Goal: Ask a question: Seek information or help from site administrators or community

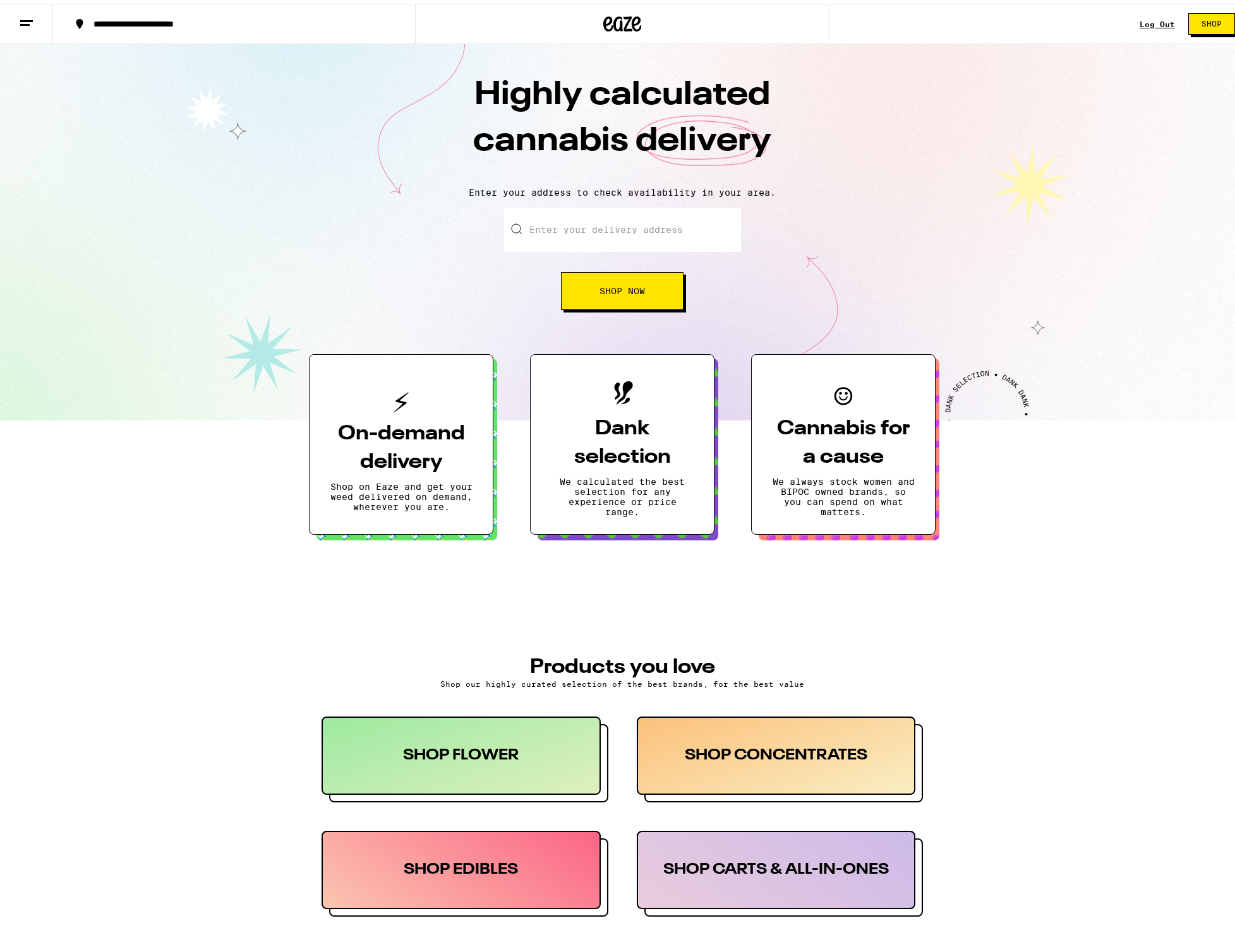
click at [570, 243] on input "Enter your delivery address" at bounding box center [623, 226] width 237 height 44
click at [568, 220] on input "Enter your delivery address" at bounding box center [623, 226] width 237 height 44
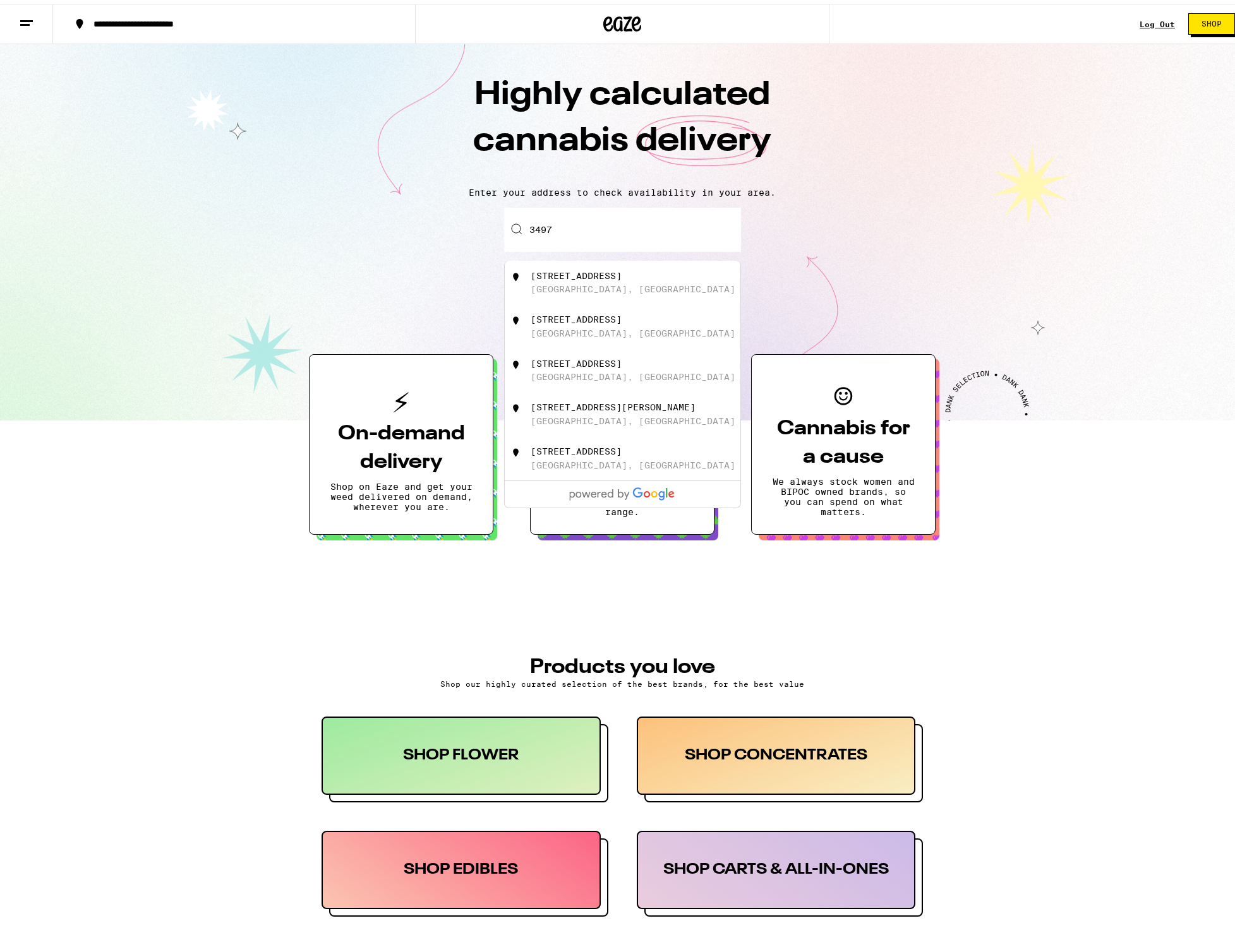
type input "[STREET_ADDRESS]"
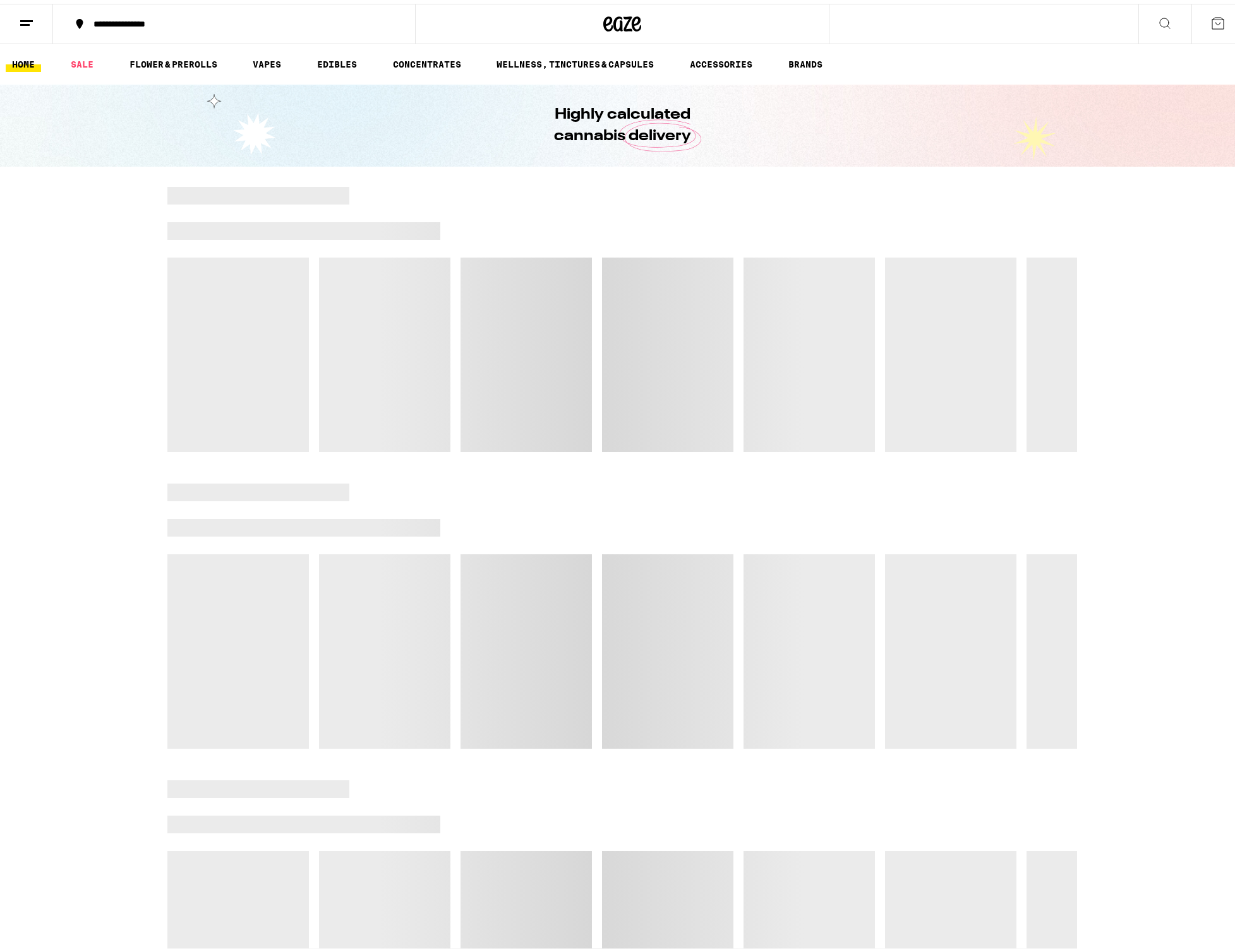
click at [112, 395] on div at bounding box center [622, 315] width 1244 height 265
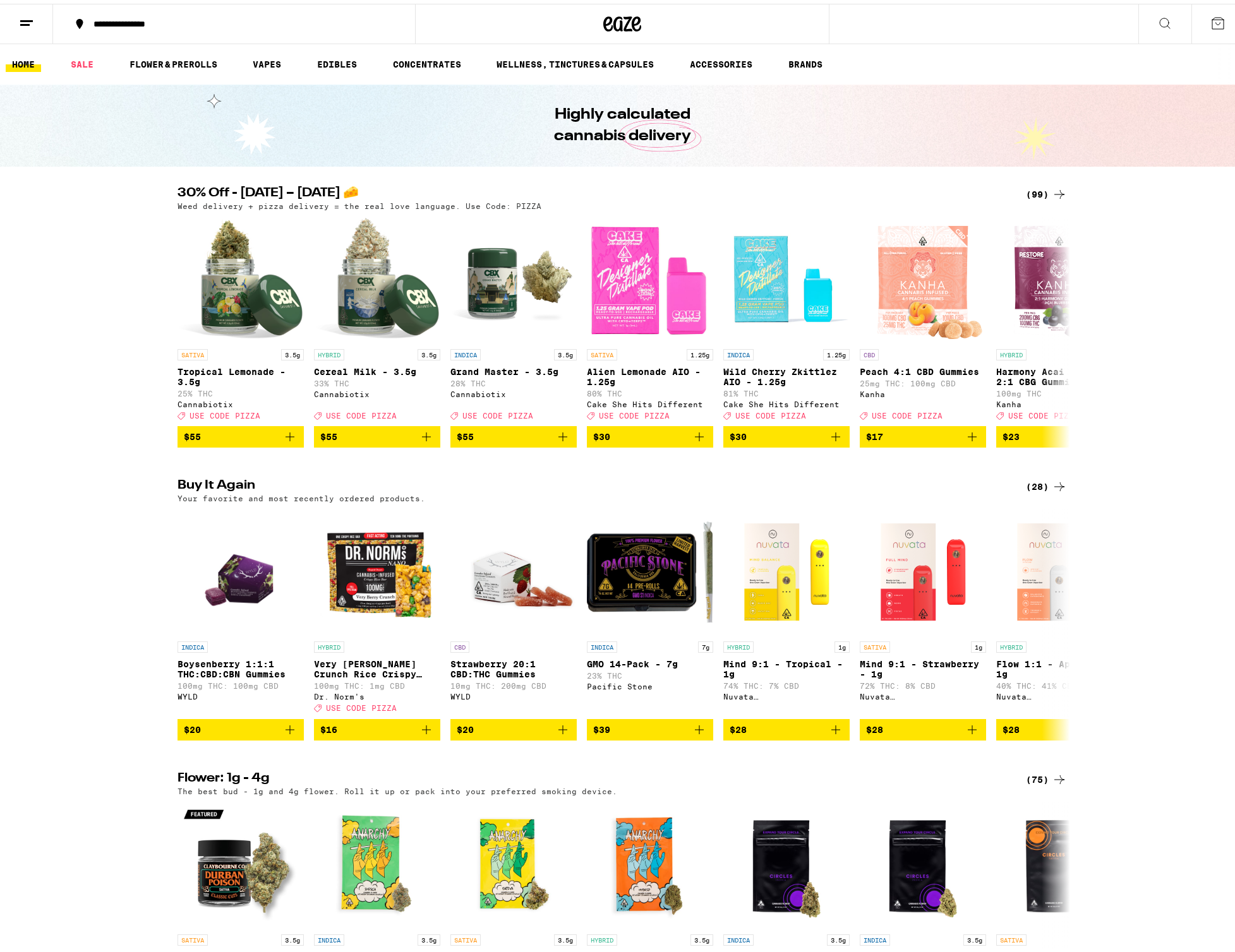
click at [25, 17] on line at bounding box center [27, 17] width 13 height 0
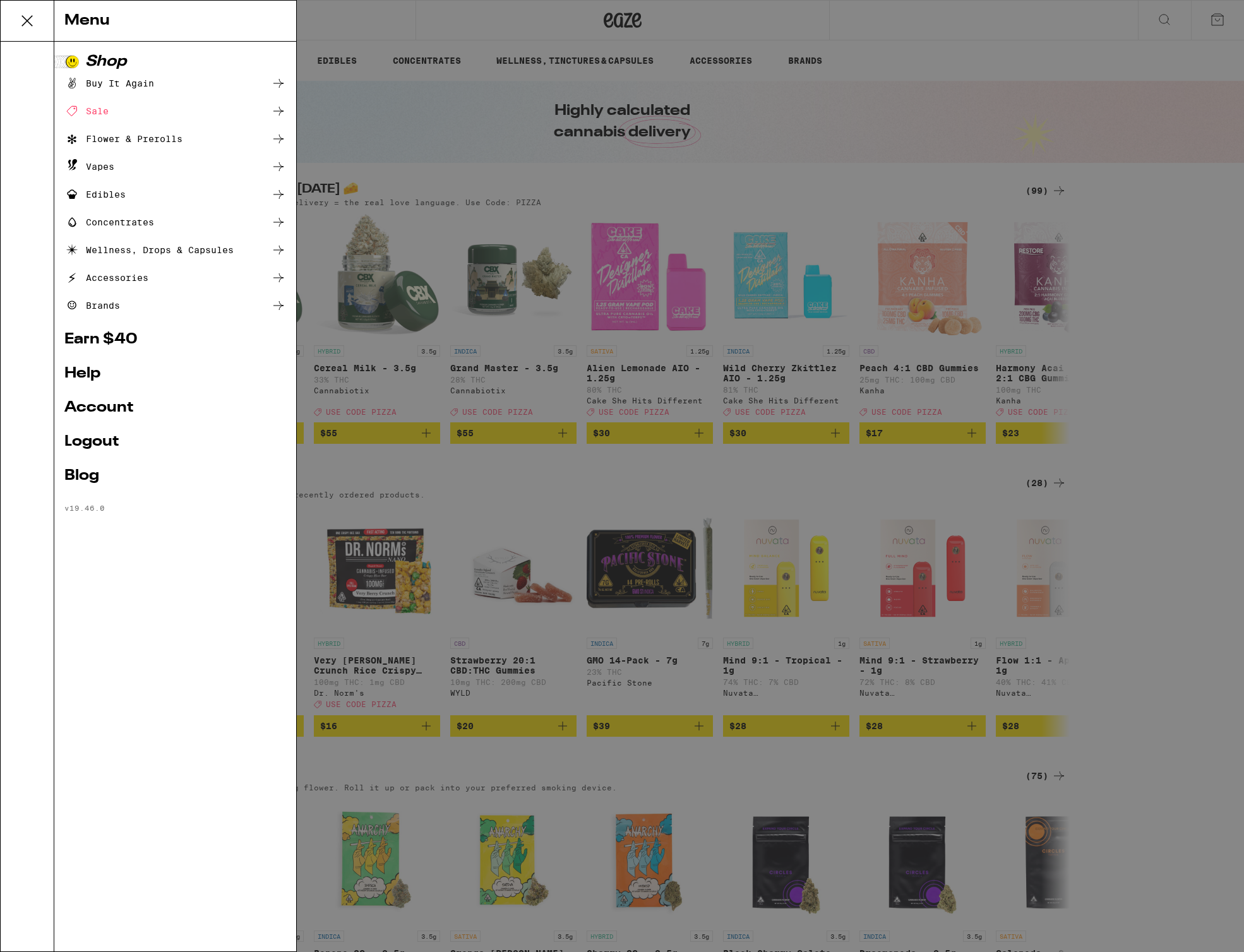
click at [96, 384] on ul "Shop Buy It Again Sale Flower & Prerolls Vapes Edibles Concentrates Wellness, D…" at bounding box center [175, 283] width 221 height 458
click at [92, 372] on link "Help" at bounding box center [175, 373] width 221 height 15
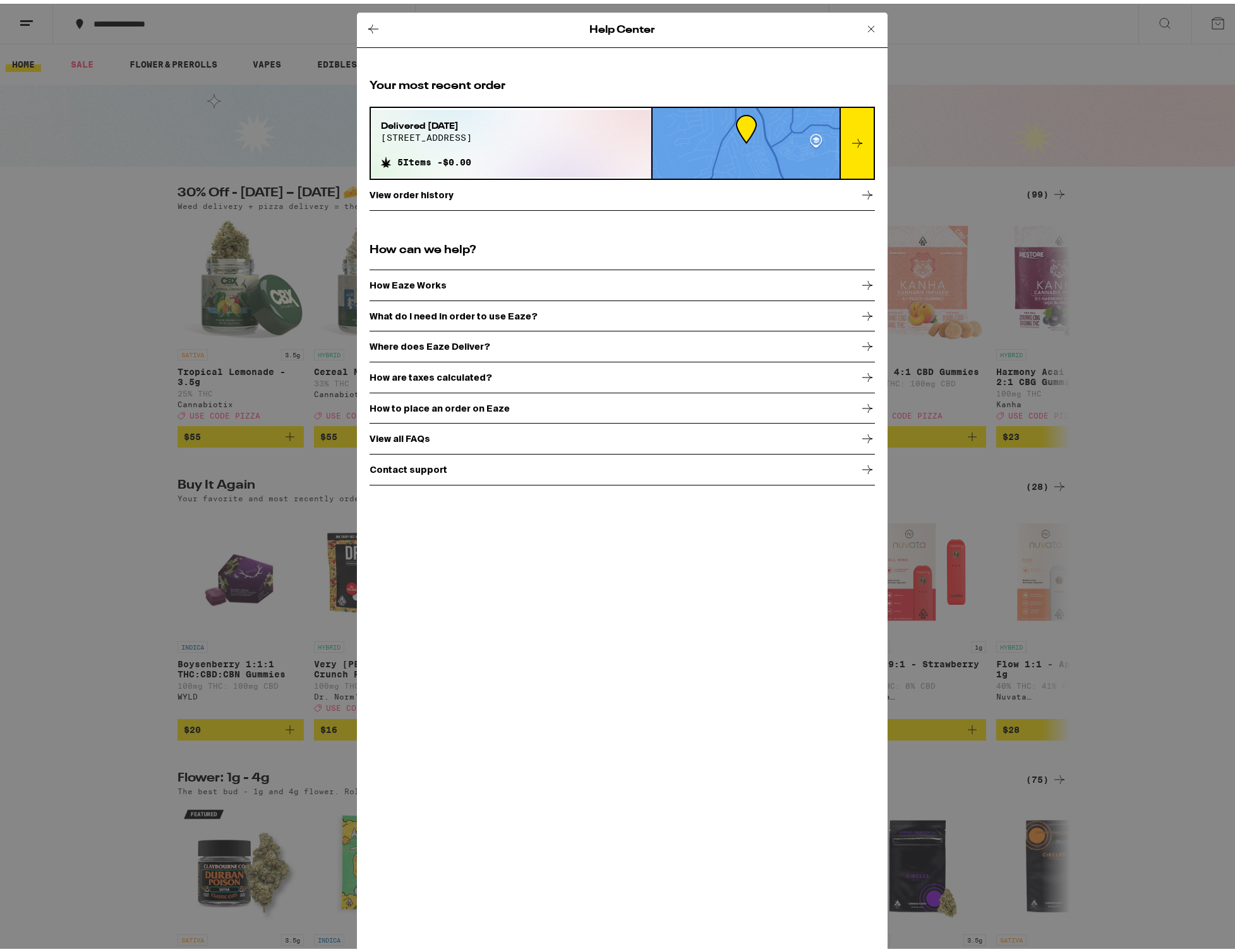
click at [402, 462] on p "Contact support" at bounding box center [408, 466] width 77 height 10
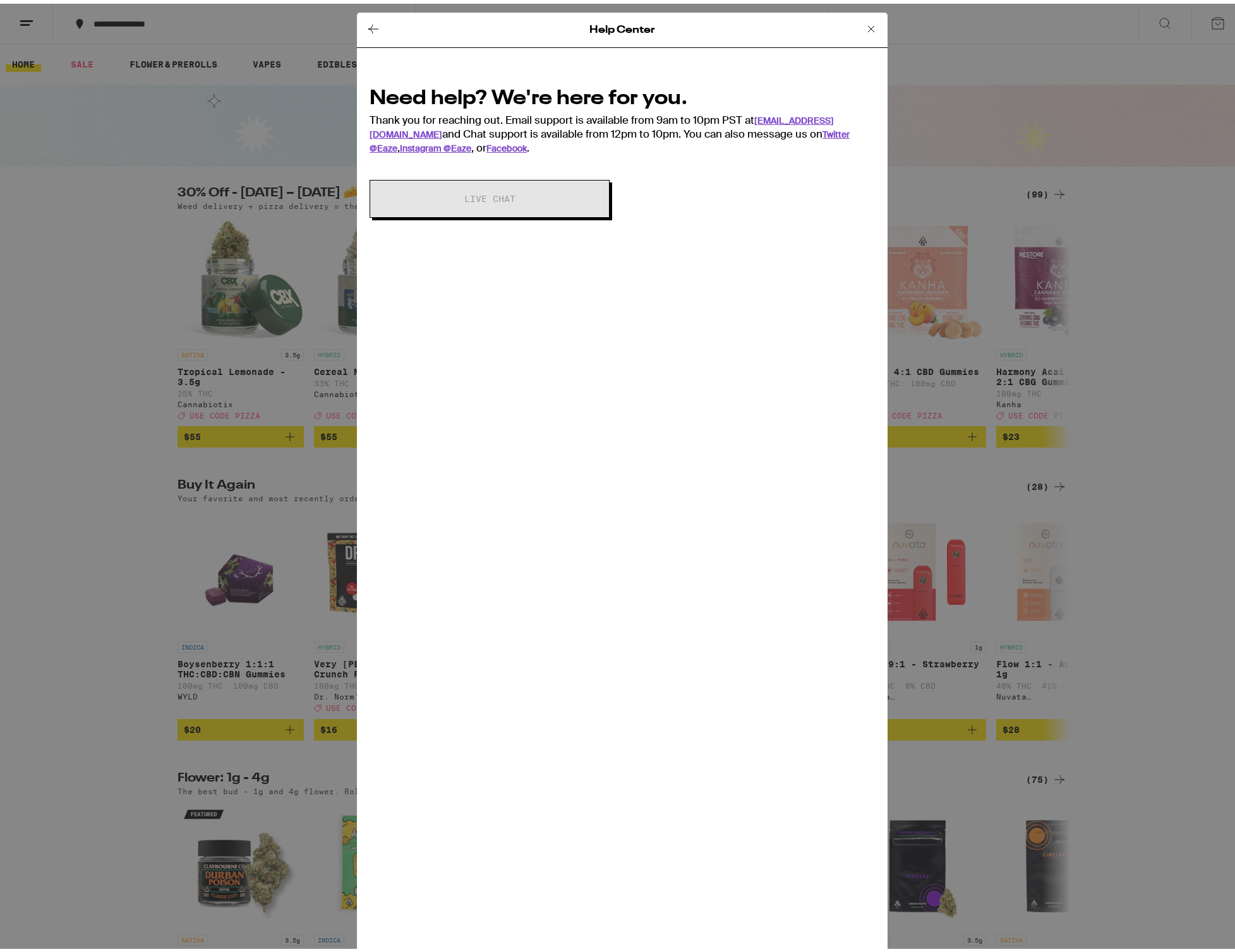
click at [462, 121] on div "Need help? We're here for you. Thank you for reaching out. Email support is ava…" at bounding box center [622, 116] width 505 height 70
click at [509, 387] on div "Help Center Need help? We're here for you. Thank you for reaching out. Email su…" at bounding box center [622, 484] width 530 height 952
